Goal: Information Seeking & Learning: Learn about a topic

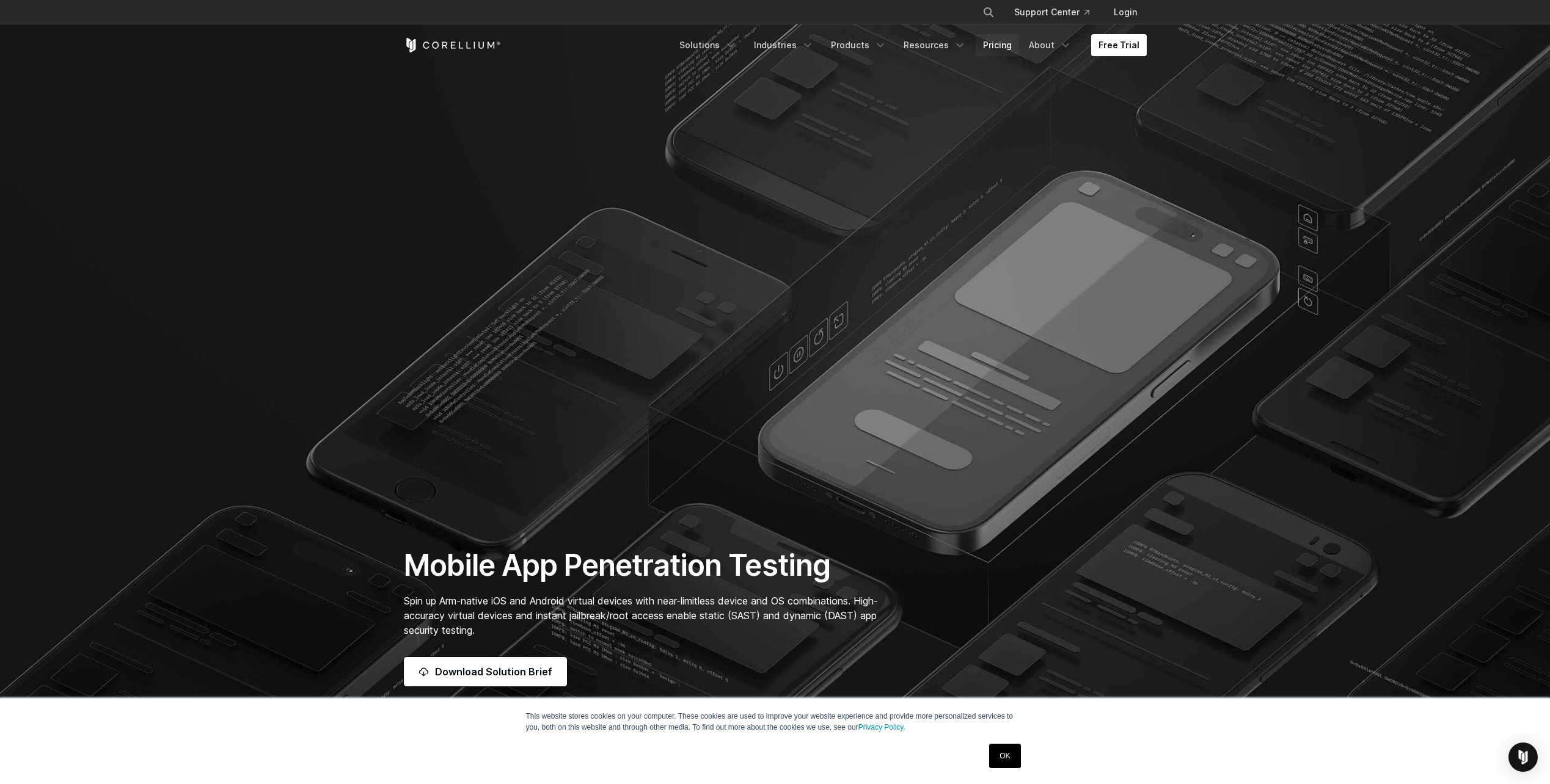
click at [988, 47] on link "Pricing" at bounding box center [997, 45] width 44 height 22
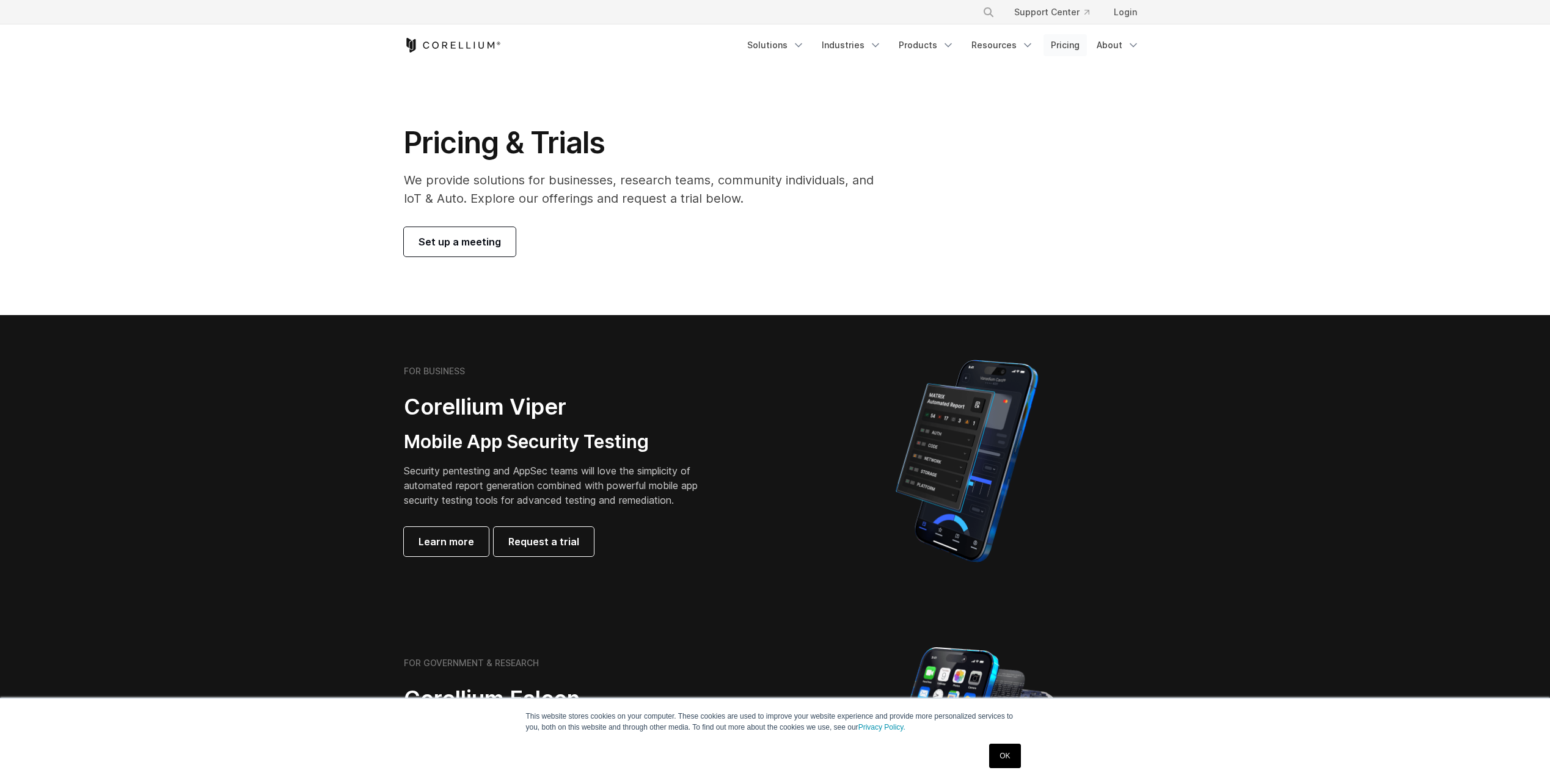
click at [1074, 50] on link "Pricing" at bounding box center [1065, 45] width 44 height 22
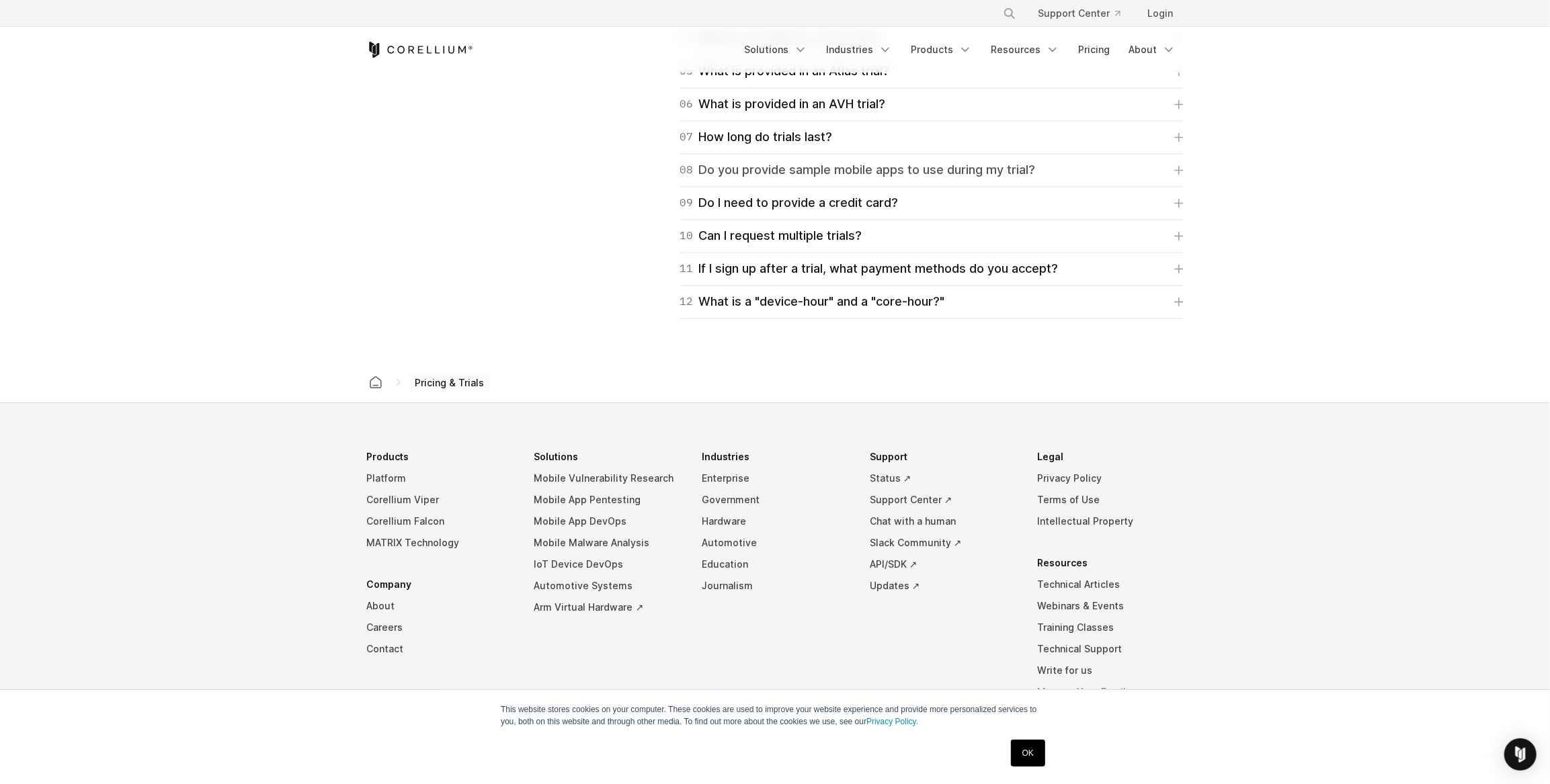
scroll to position [2161, 0]
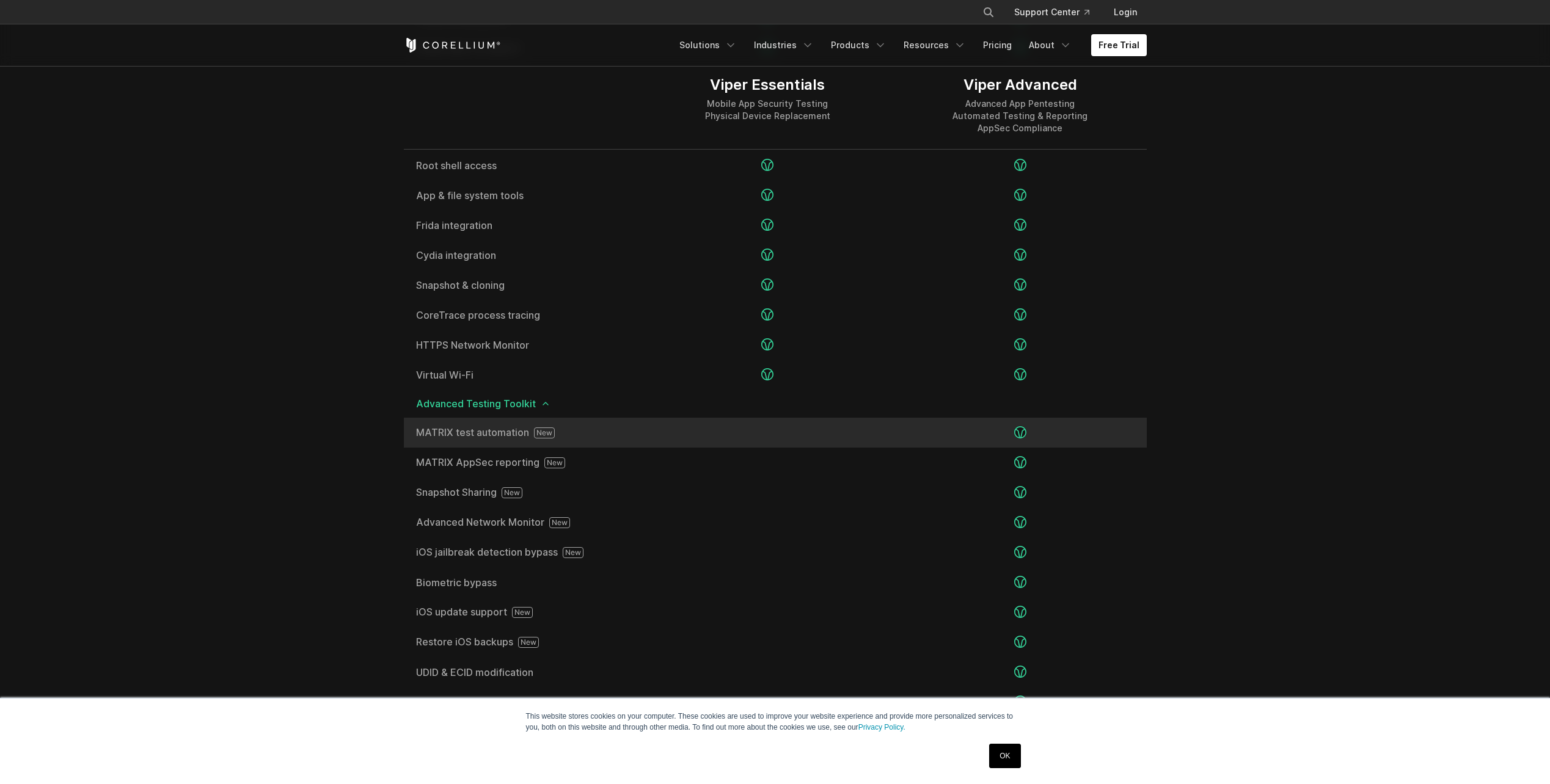
scroll to position [1833, 0]
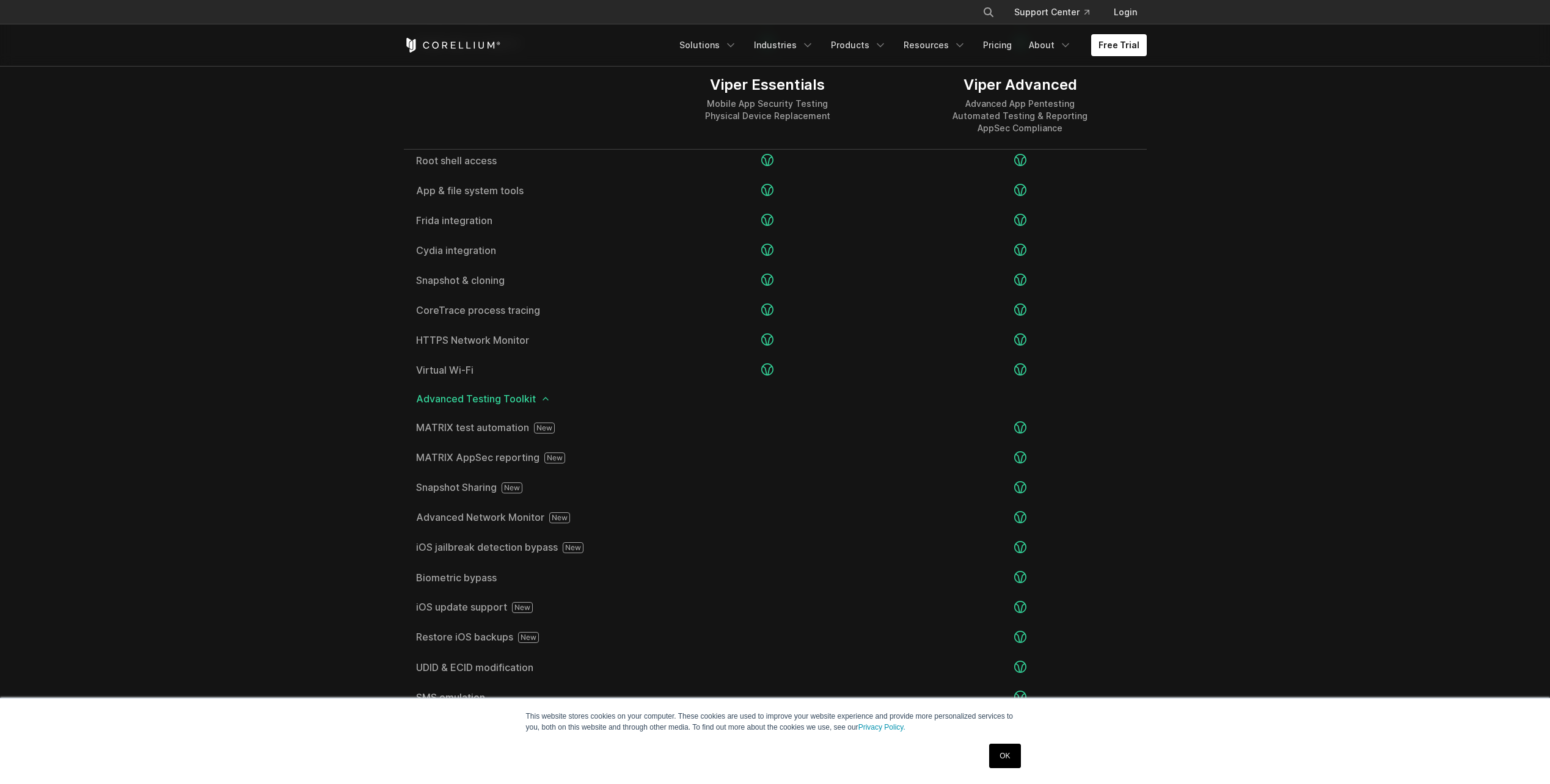
click at [546, 394] on icon at bounding box center [545, 398] width 10 height 10
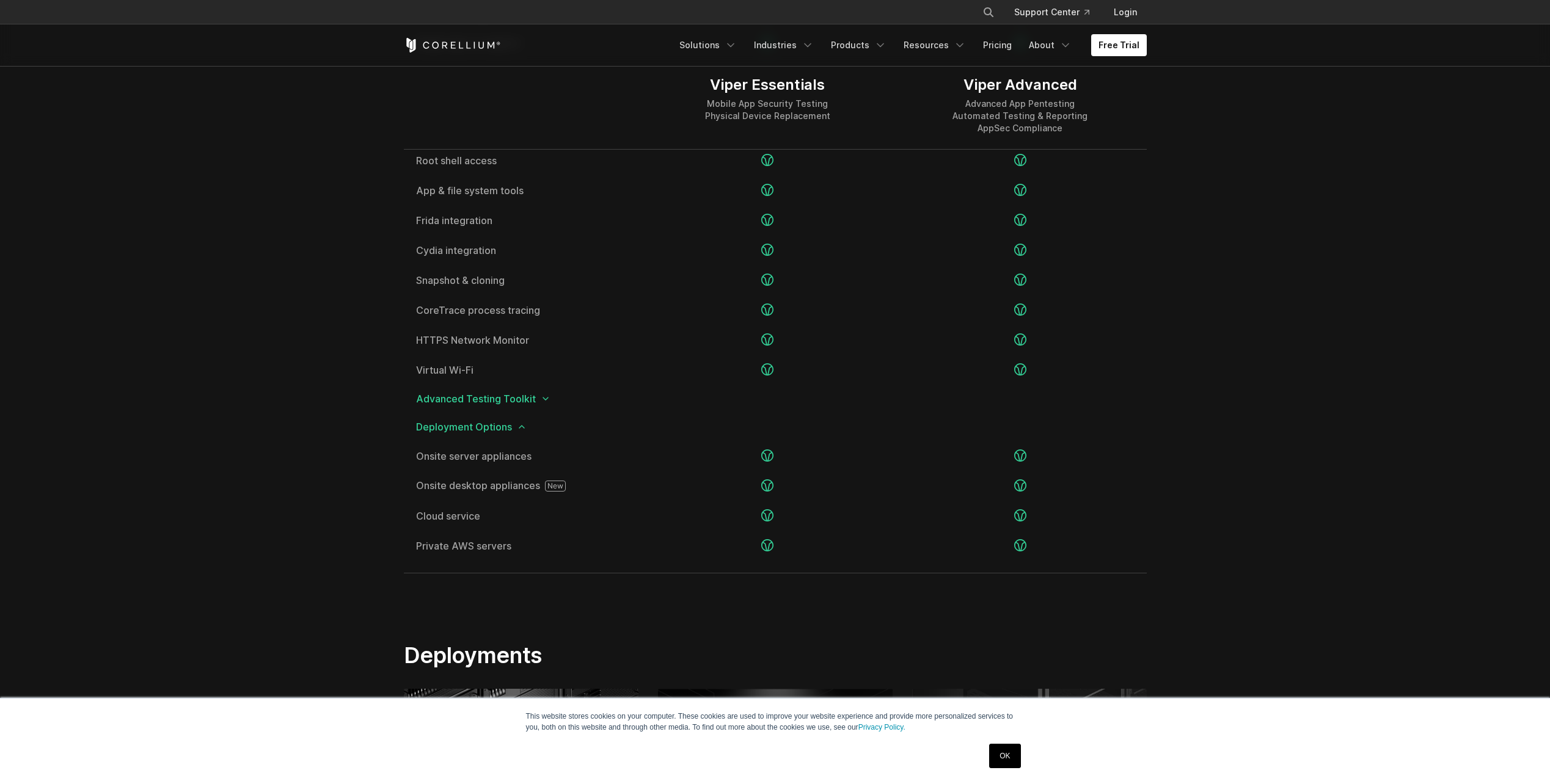
click at [546, 394] on icon at bounding box center [545, 398] width 10 height 10
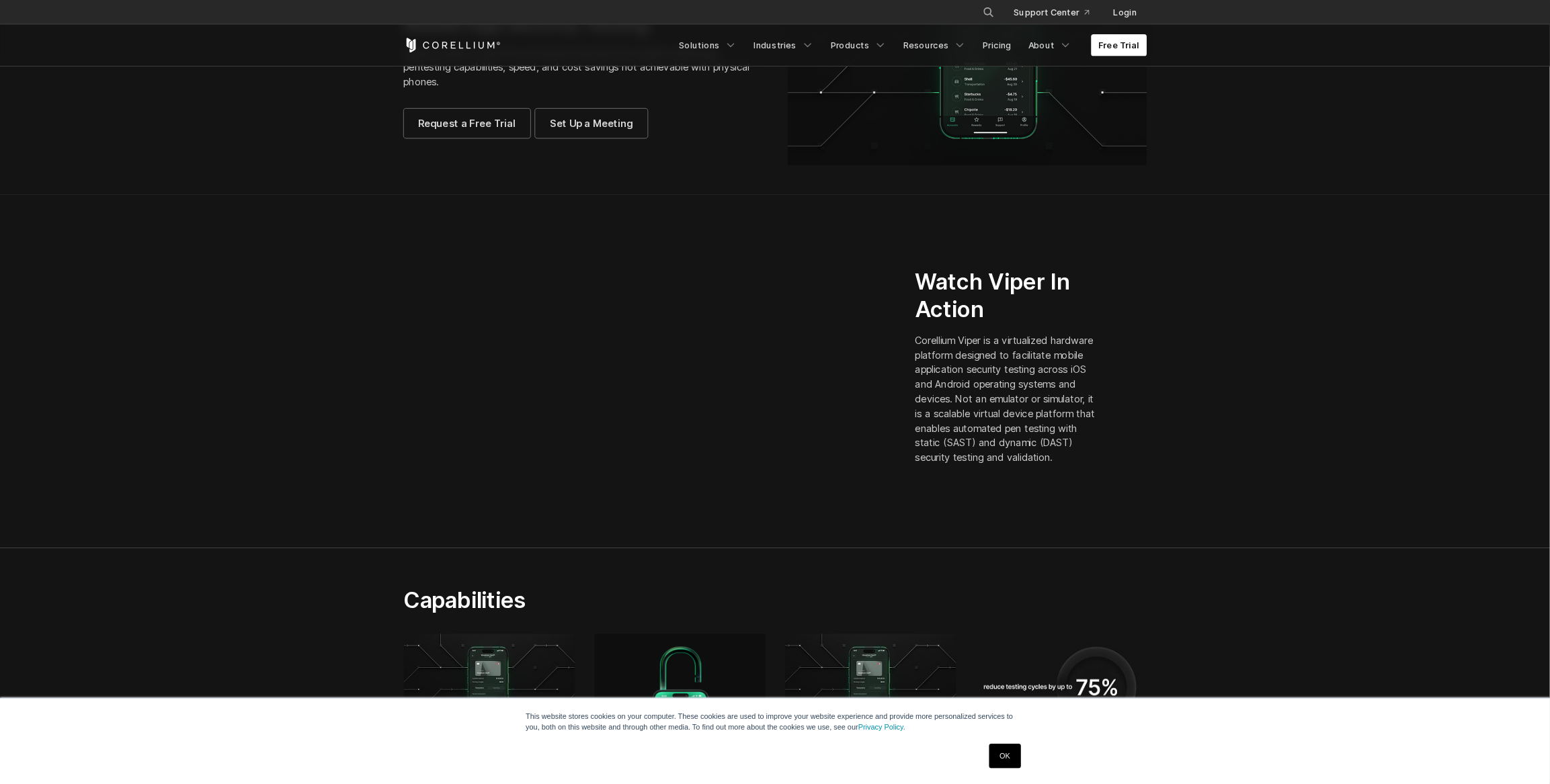
scroll to position [192, 0]
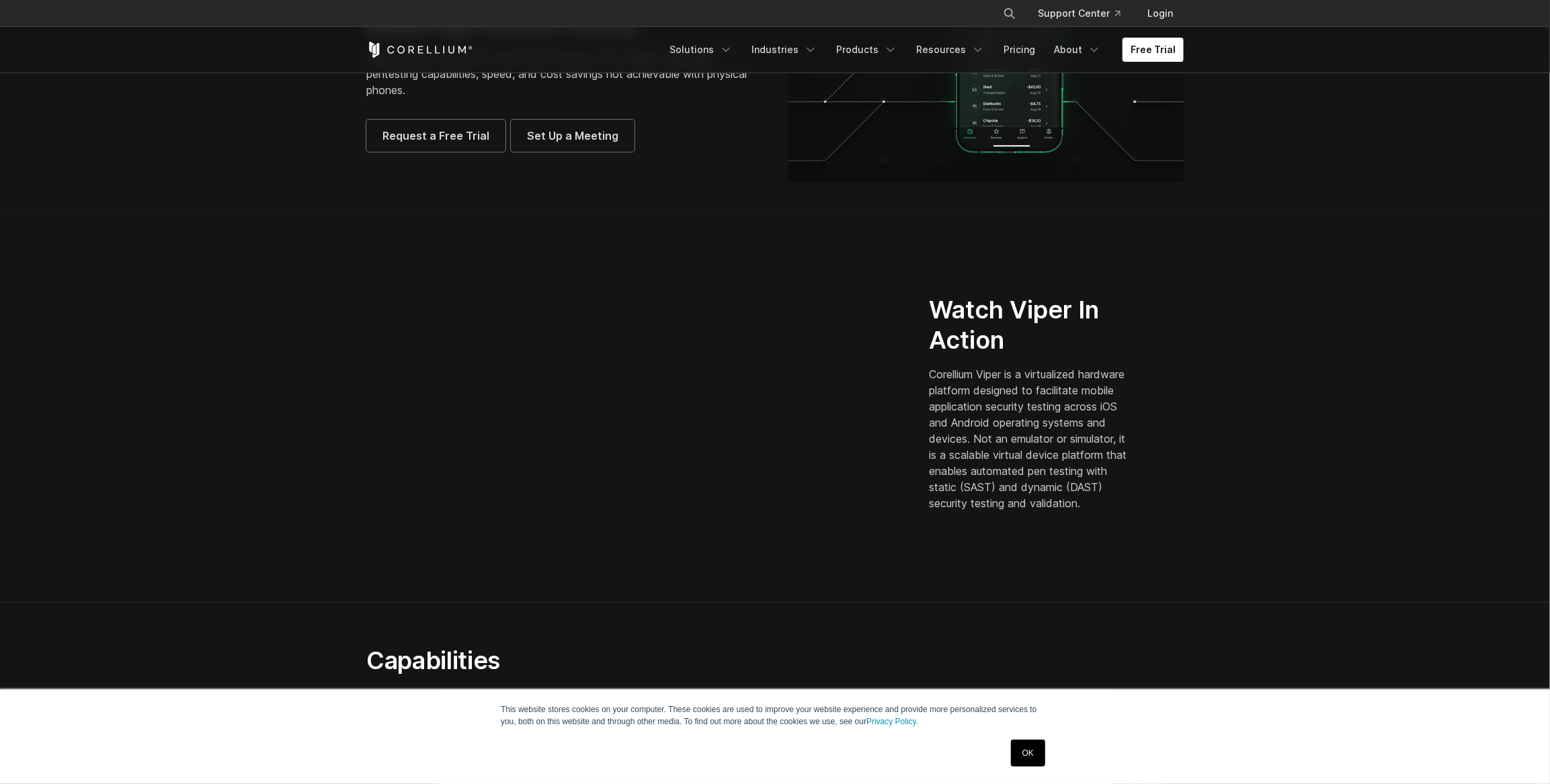
click at [920, 374] on div "Watch Viper In Action Corellium Viper is a virtualized hardware platform design…" at bounding box center [1056, 408] width 282 height 227
click at [931, 372] on p "Corellium Viper is a virtualized hardware platform designed to facilitate mobil…" at bounding box center [1030, 438] width 204 height 145
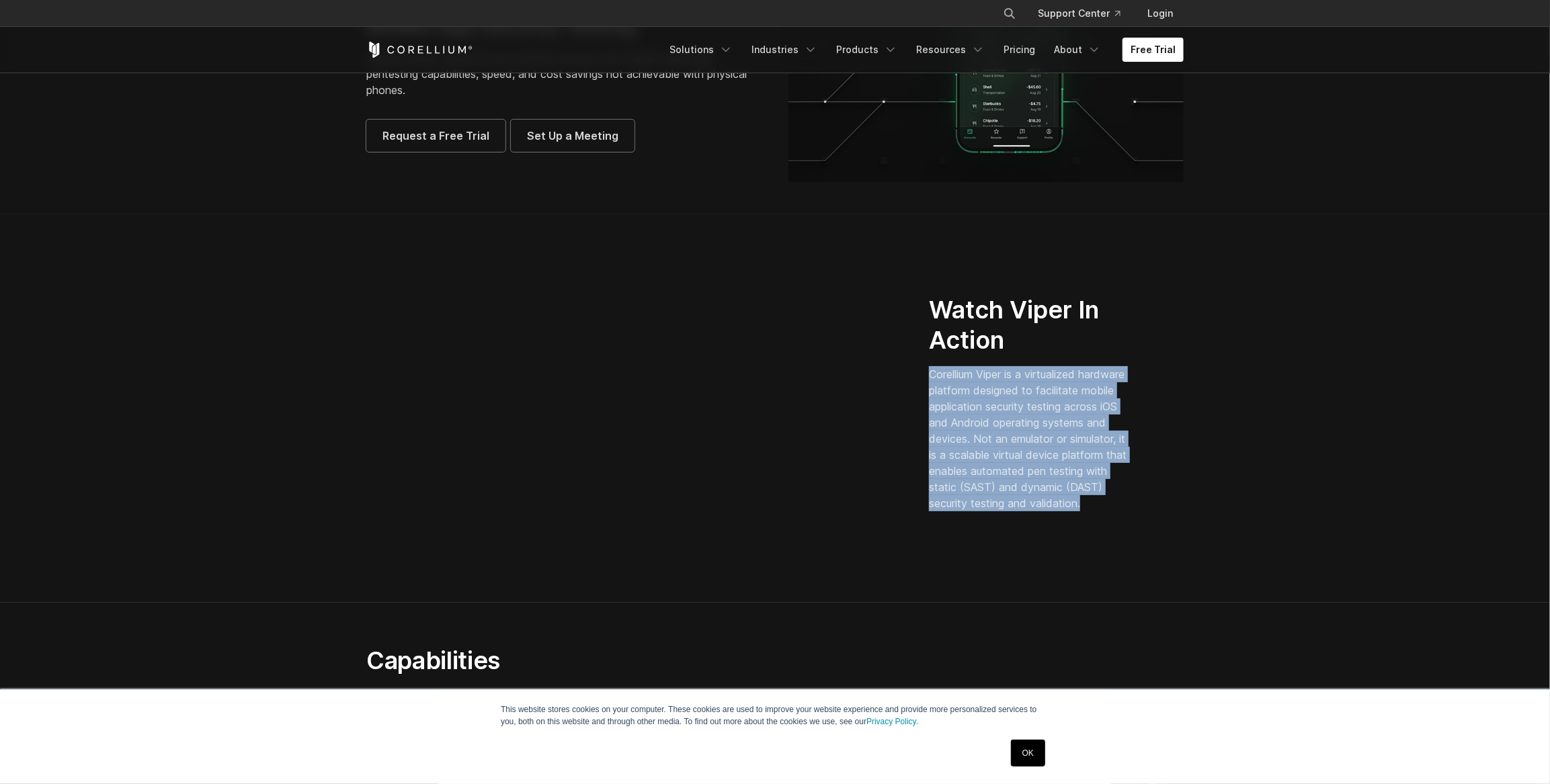
drag, startPoint x: 931, startPoint y: 372, endPoint x: 1191, endPoint y: 504, distance: 291.6
click at [1191, 504] on div "Watch Viper In Action Corellium Viper is a virtualized hardware platform design…" at bounding box center [1056, 408] width 282 height 227
drag, startPoint x: 1191, startPoint y: 504, endPoint x: 1133, endPoint y: 504, distance: 58.0
click at [1133, 504] on div "Watch Viper In Action Corellium Viper is a virtualized hardware platform design…" at bounding box center [1046, 403] width 236 height 216
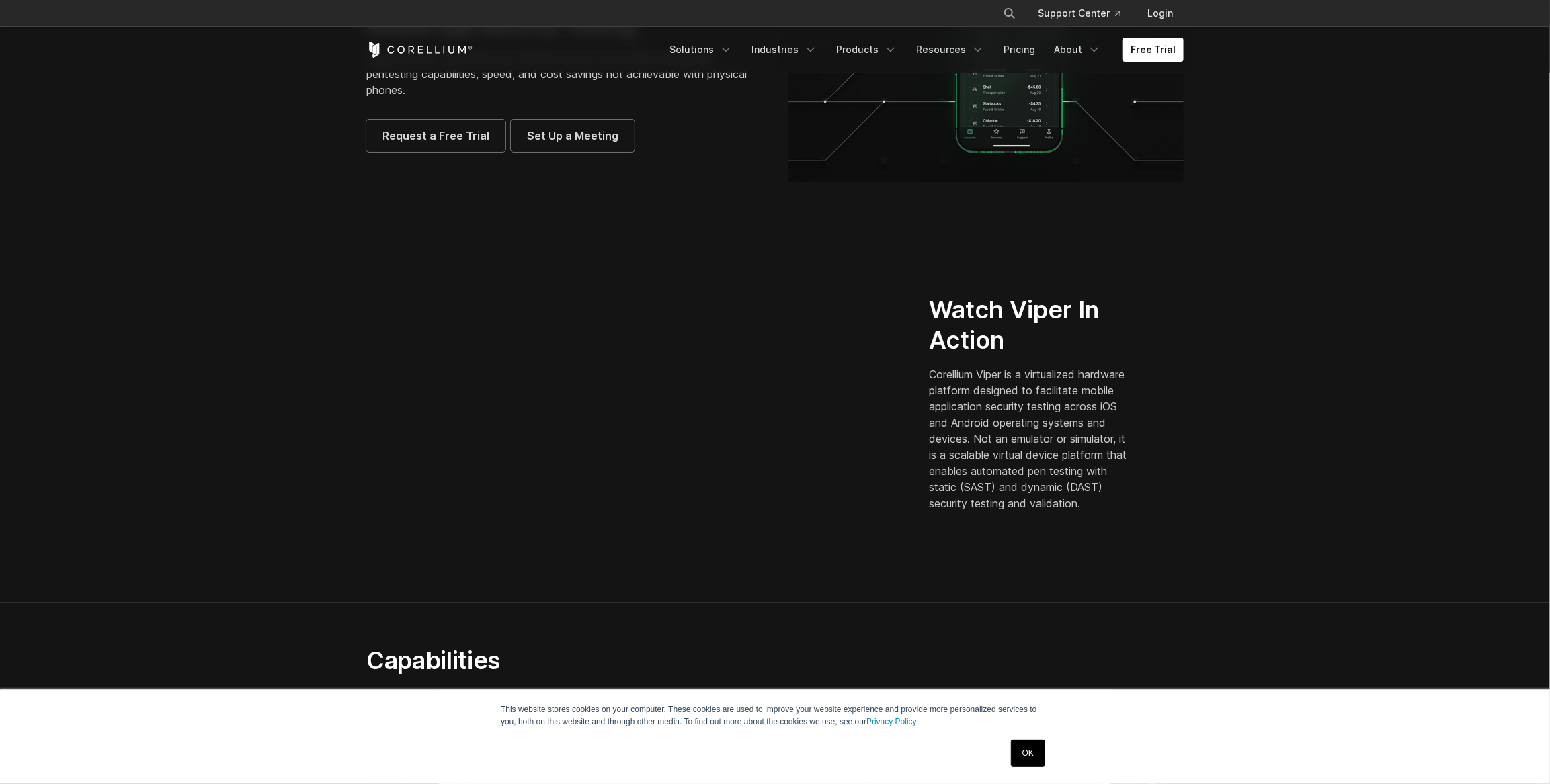
click at [1006, 381] on p "Corellium Viper is a virtualized hardware platform designed to facilitate mobil…" at bounding box center [1030, 438] width 204 height 145
click at [937, 368] on p "Corellium Viper is a virtualized hardware platform designed to facilitate mobil…" at bounding box center [1030, 438] width 204 height 145
drag, startPoint x: 937, startPoint y: 368, endPoint x: 972, endPoint y: 384, distance: 38.5
click at [972, 384] on p "Corellium Viper is a virtualized hardware platform designed to facilitate mobil…" at bounding box center [1030, 438] width 204 height 145
drag, startPoint x: 972, startPoint y: 384, endPoint x: 991, endPoint y: 412, distance: 33.8
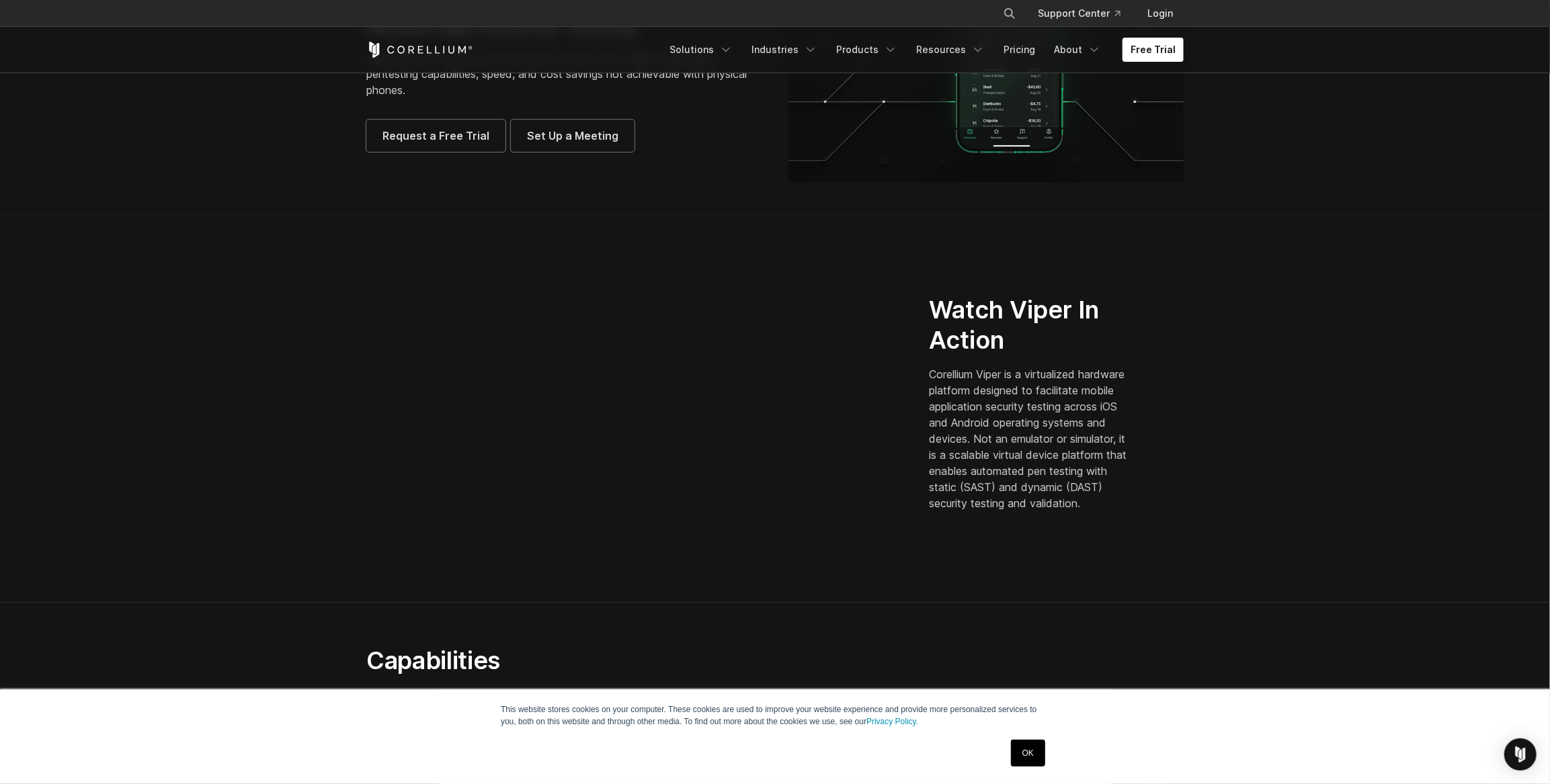
click at [991, 412] on p "Corellium Viper is a virtualized hardware platform designed to facilitate mobil…" at bounding box center [1030, 438] width 204 height 145
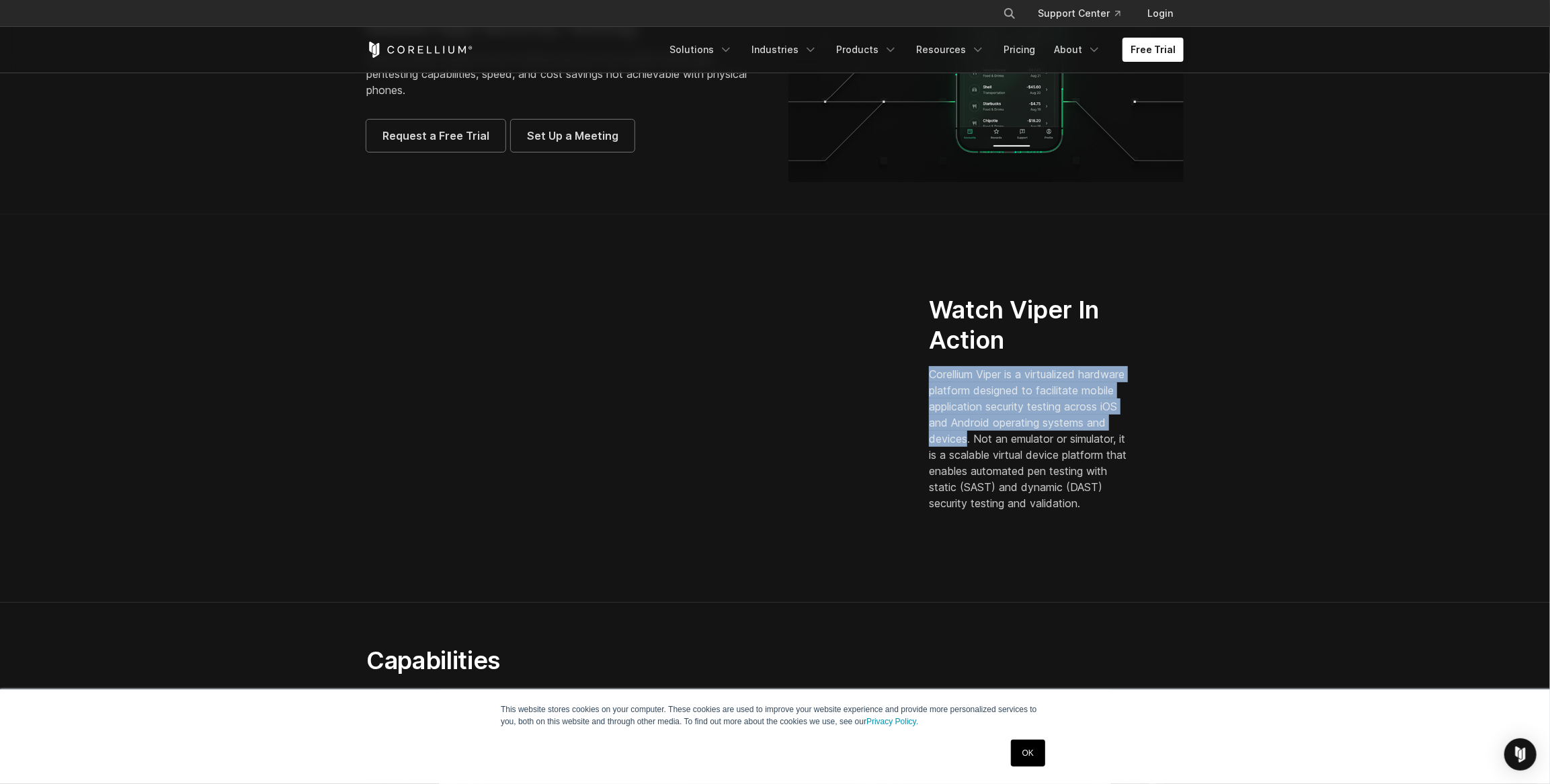
drag, startPoint x: 968, startPoint y: 395, endPoint x: 1035, endPoint y: 436, distance: 78.5
click at [1035, 436] on div "Watch Viper In Action Corellium Viper is a virtualized hardware platform design…" at bounding box center [1056, 408] width 282 height 227
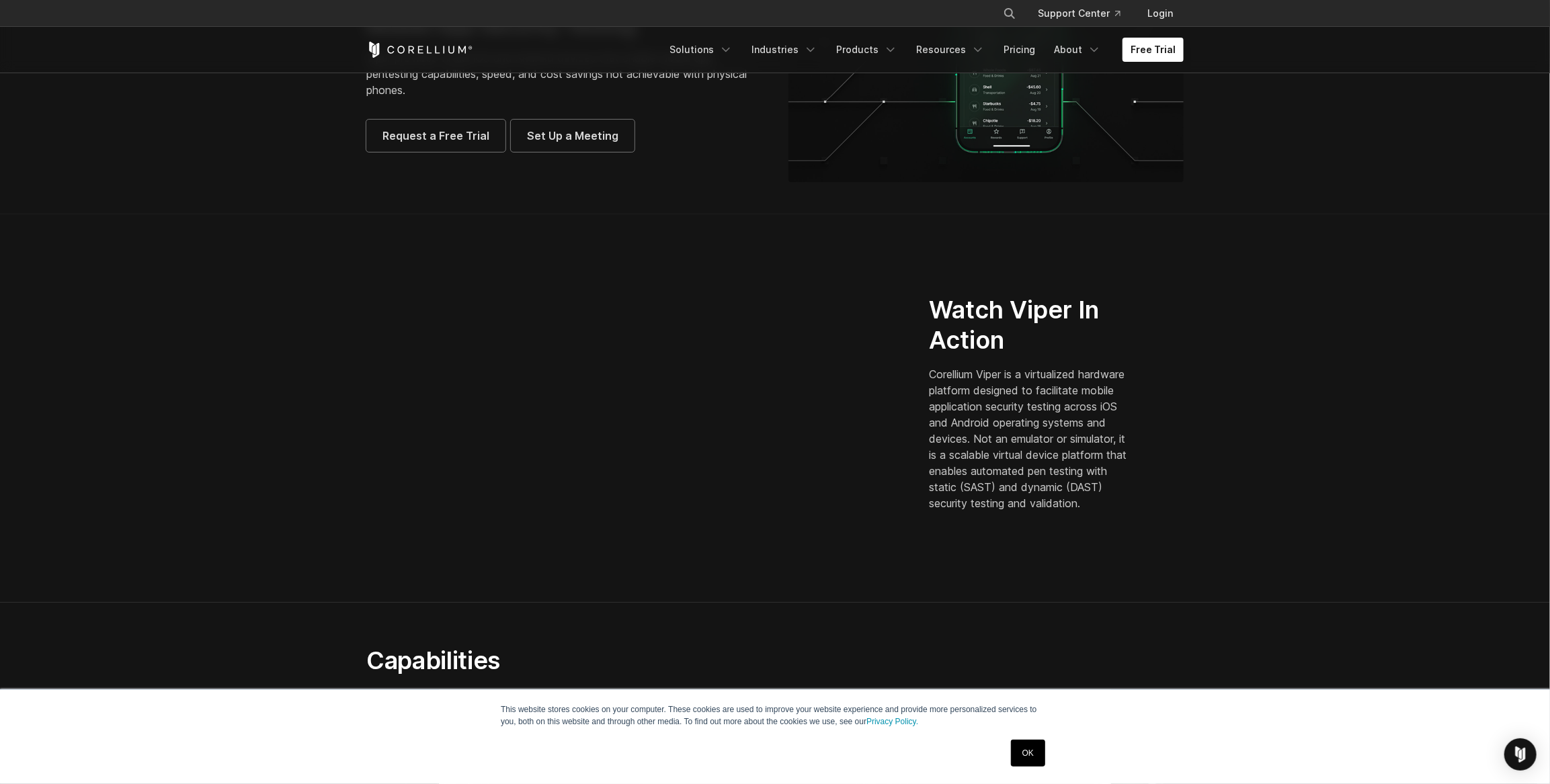
click at [996, 446] on p "Corellium Viper is a virtualized hardware platform designed to facilitate mobil…" at bounding box center [1030, 438] width 204 height 145
drag, startPoint x: 996, startPoint y: 446, endPoint x: 1062, endPoint y: 448, distance: 66.0
click at [1062, 448] on p "Corellium Viper is a virtualized hardware platform designed to facilitate mobil…" at bounding box center [1030, 438] width 204 height 145
drag, startPoint x: 1062, startPoint y: 448, endPoint x: 955, endPoint y: 462, distance: 107.9
click at [955, 462] on p "Corellium Viper is a virtualized hardware platform designed to facilitate mobil…" at bounding box center [1030, 438] width 204 height 145
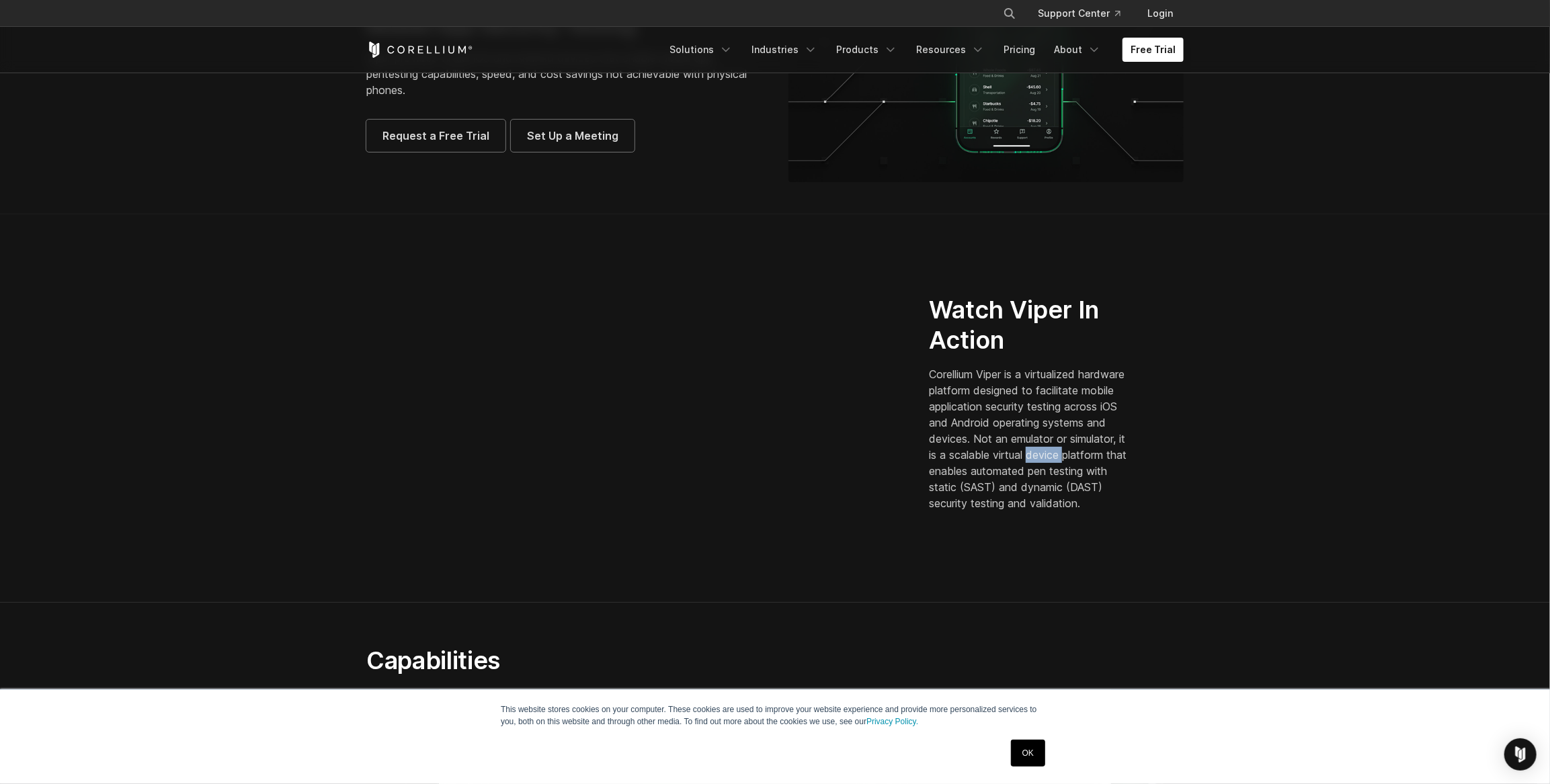
click at [955, 462] on p "Corellium Viper is a virtualized hardware platform designed to facilitate mobil…" at bounding box center [1030, 438] width 204 height 145
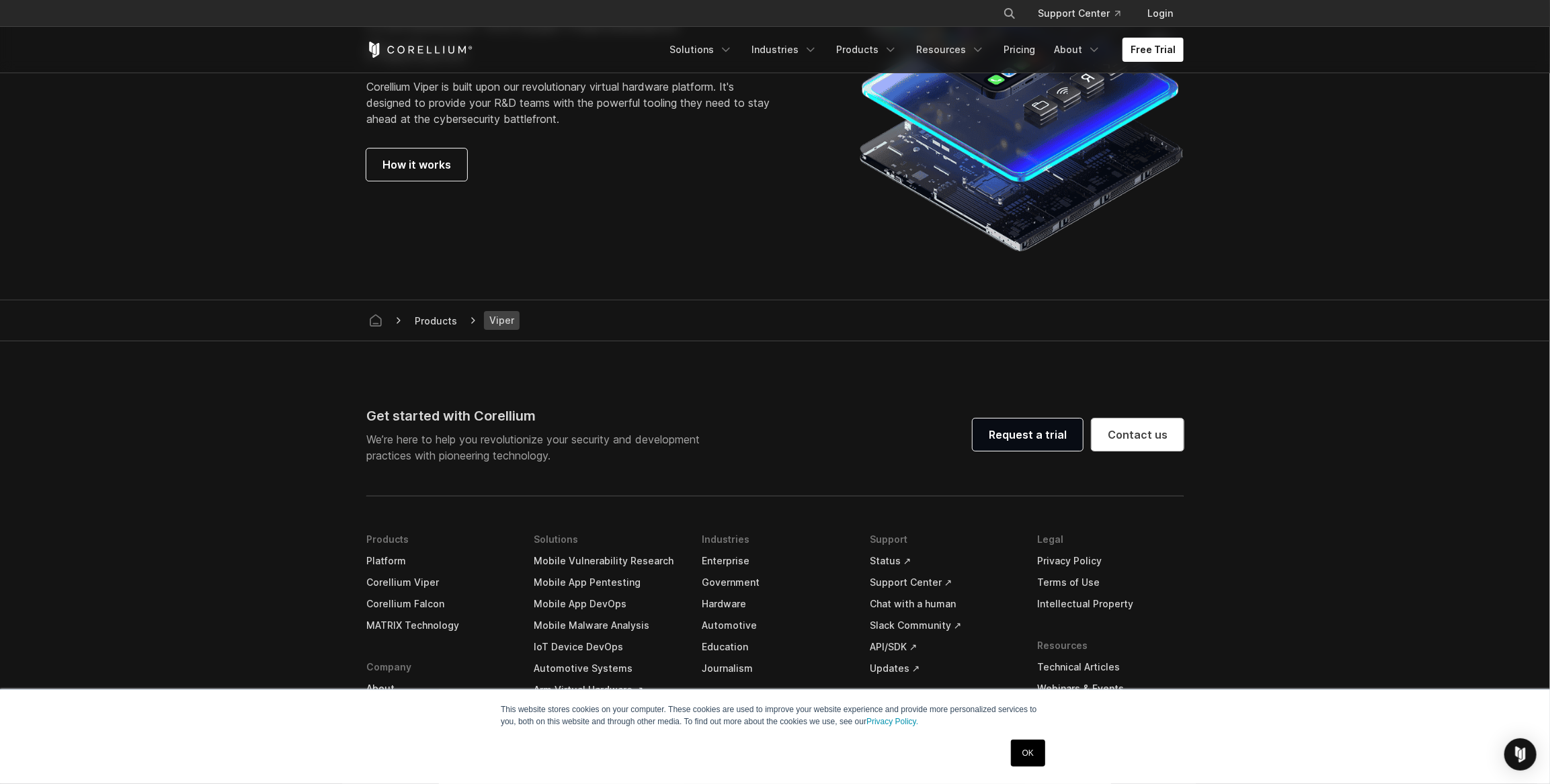
scroll to position [3674, 0]
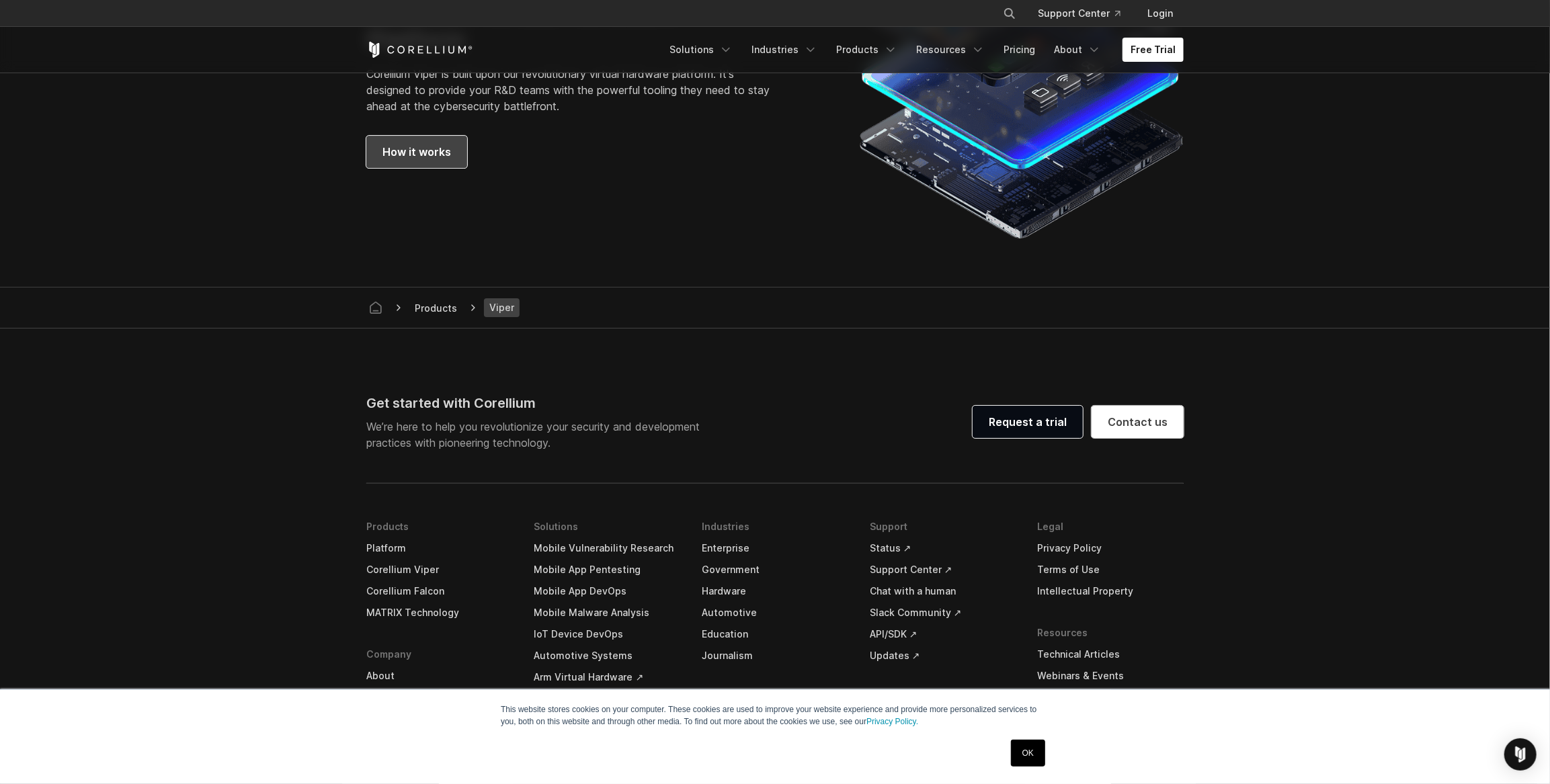
click at [441, 161] on link "How it works" at bounding box center [416, 151] width 101 height 32
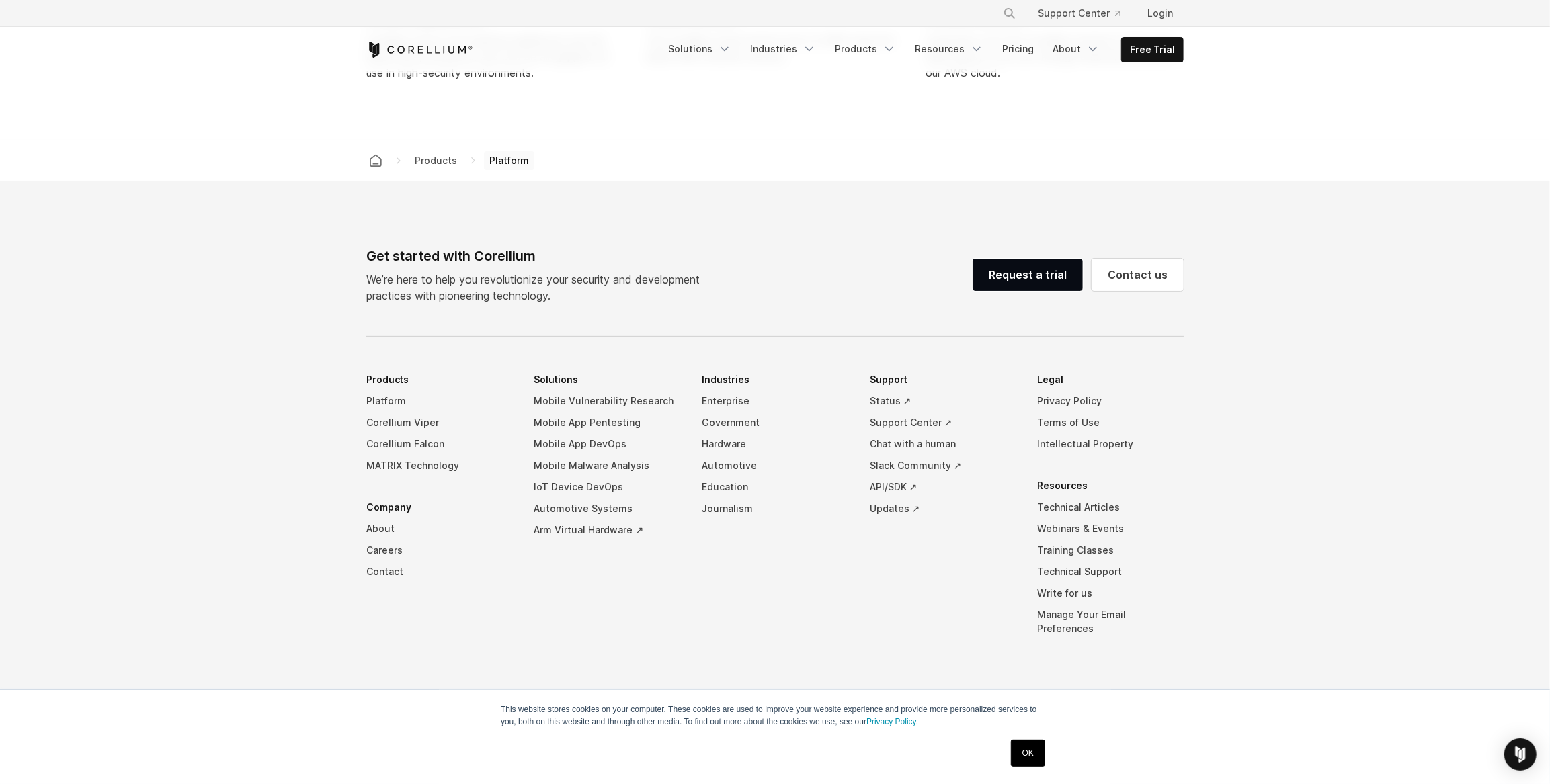
scroll to position [6209, 0]
